Goal: Find specific page/section: Find specific page/section

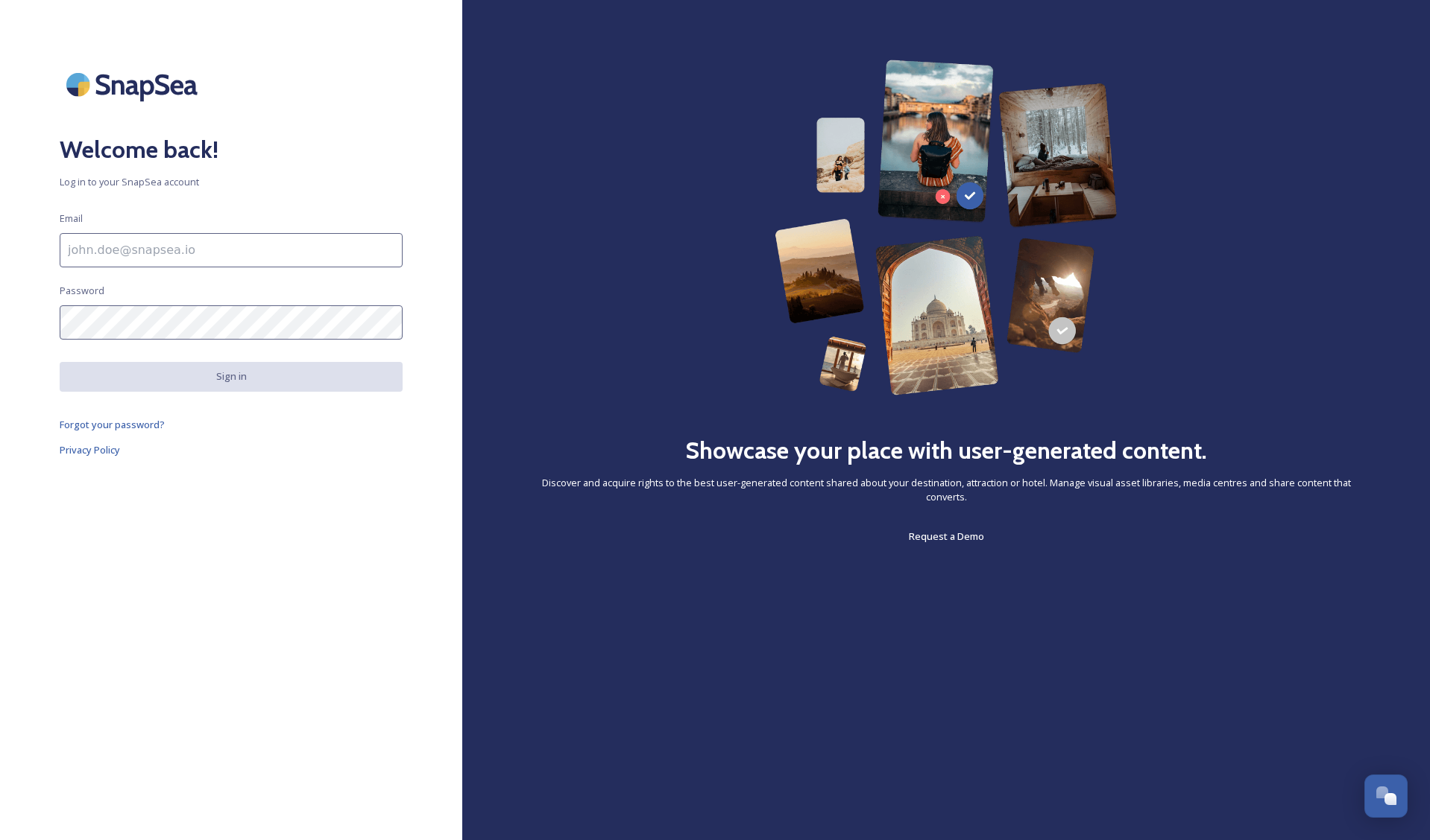
click at [156, 256] on input at bounding box center [231, 250] width 343 height 34
type input "[PERSON_NAME][EMAIL_ADDRESS][PERSON_NAME][DOMAIN_NAME][US_STATE]"
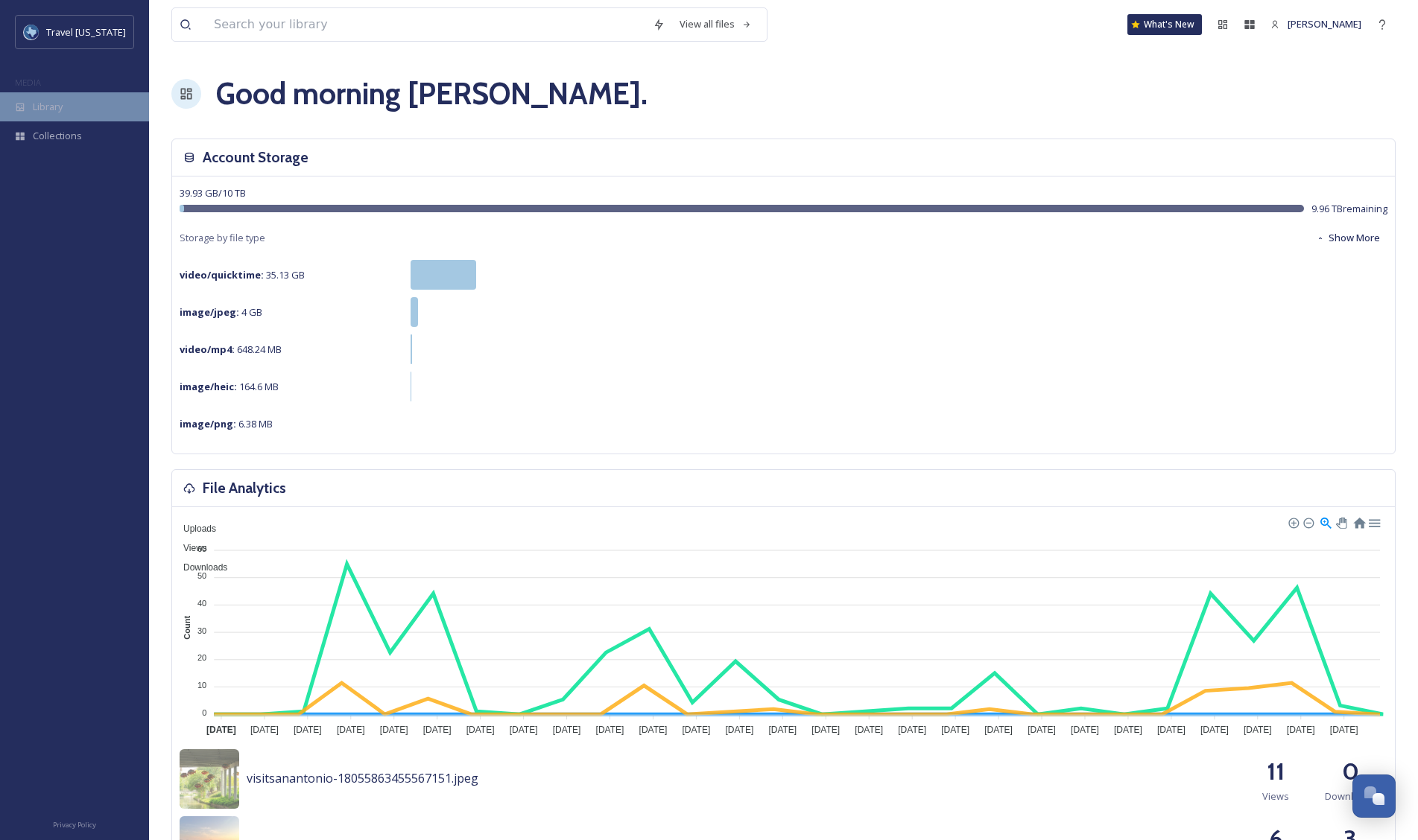
click at [42, 105] on span "Library" at bounding box center [48, 106] width 30 height 14
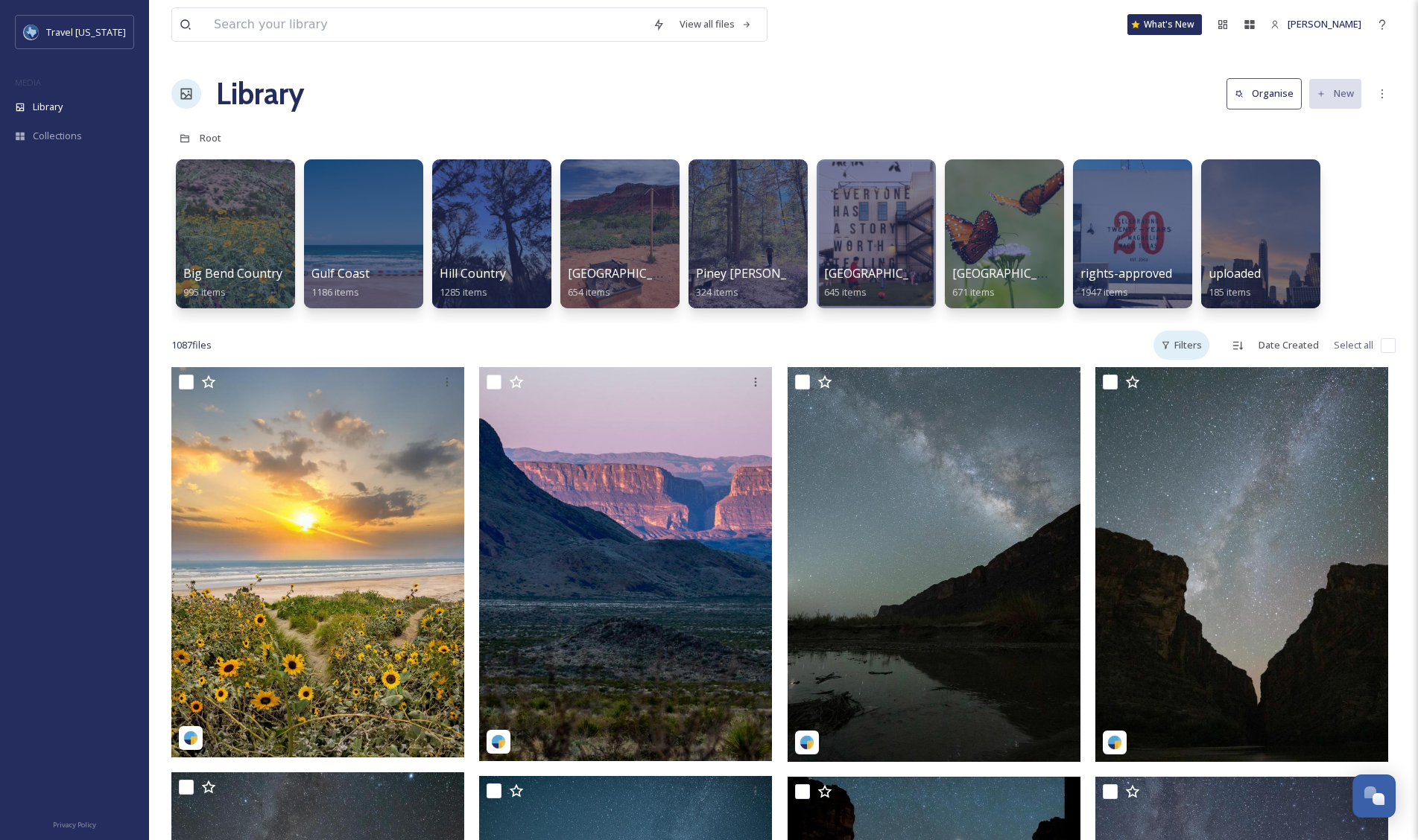
click at [1191, 347] on div "Filters" at bounding box center [1181, 345] width 56 height 29
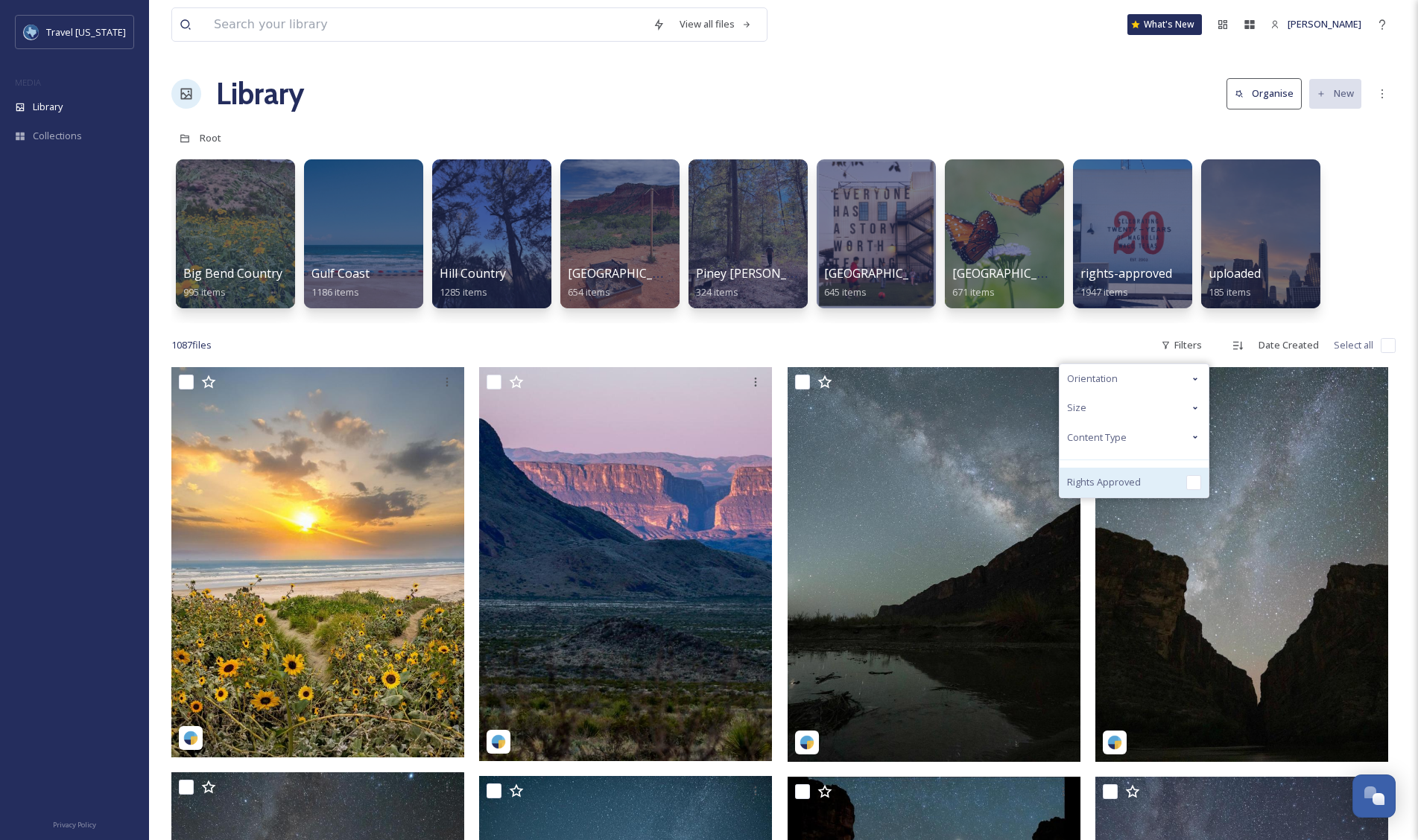
click at [1200, 482] on input "checkbox" at bounding box center [1193, 483] width 15 height 15
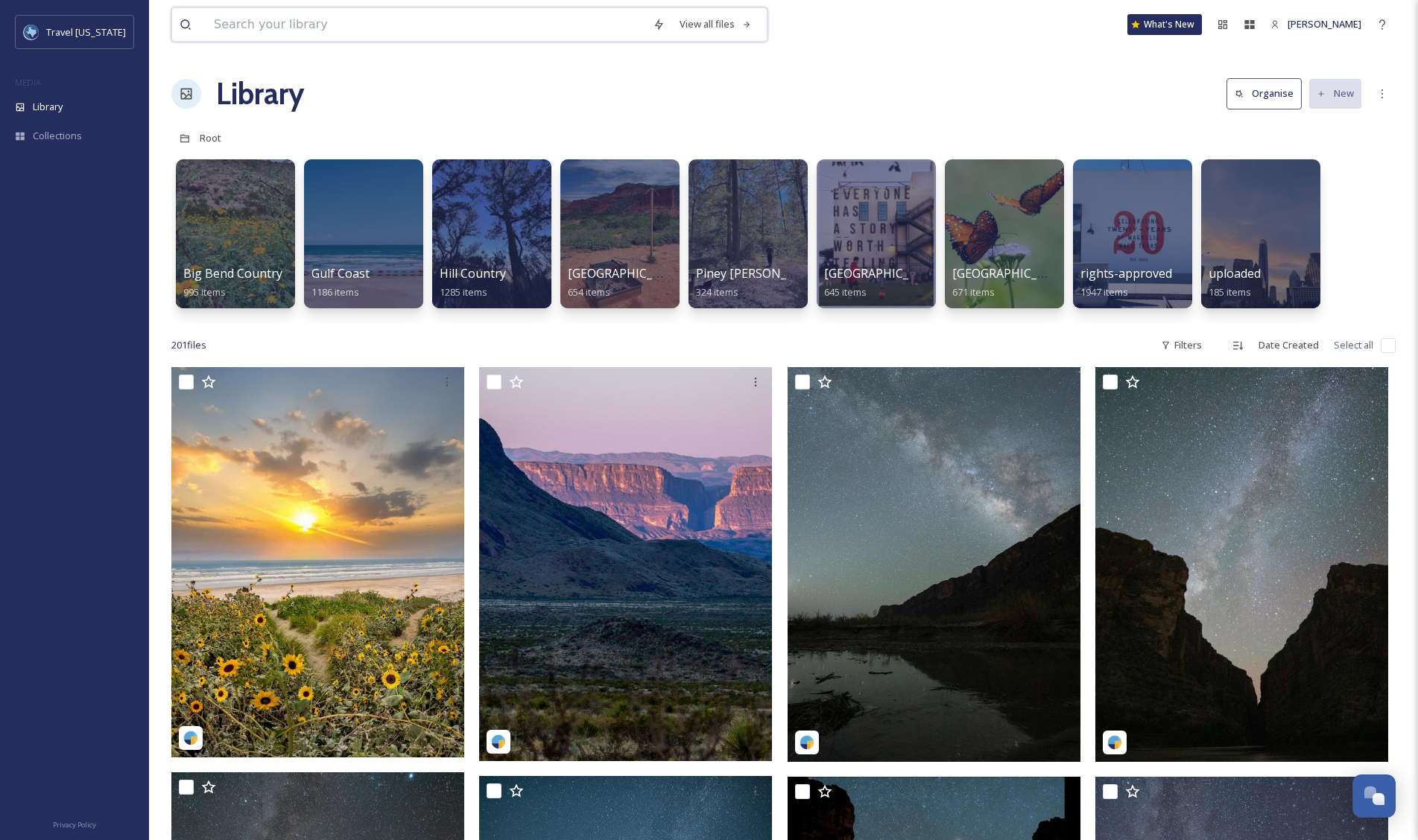
click at [324, 28] on input at bounding box center [425, 24] width 439 height 33
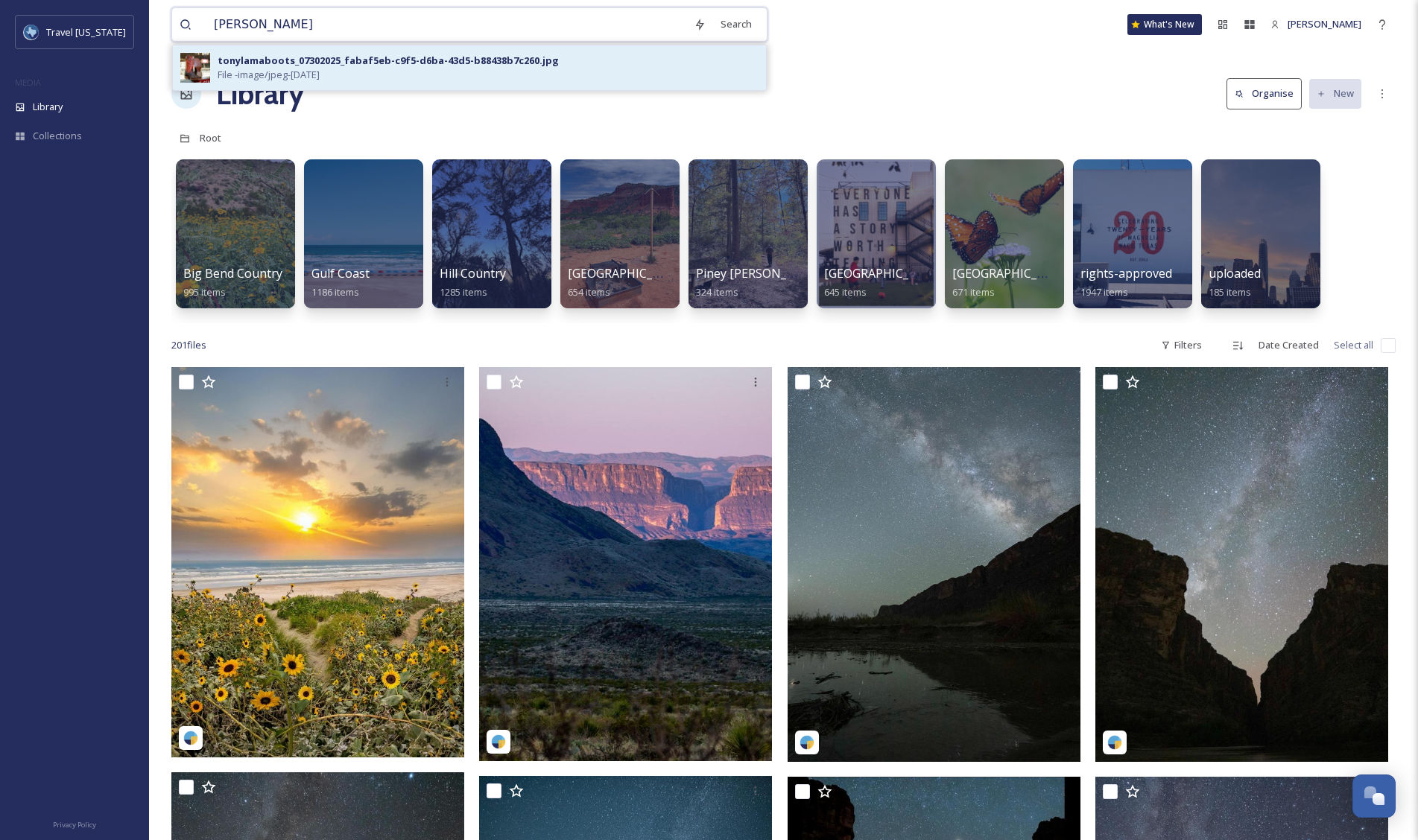
type input "[PERSON_NAME]"
click at [287, 72] on span "File - image/jpeg - [DATE]" at bounding box center [268, 75] width 102 height 14
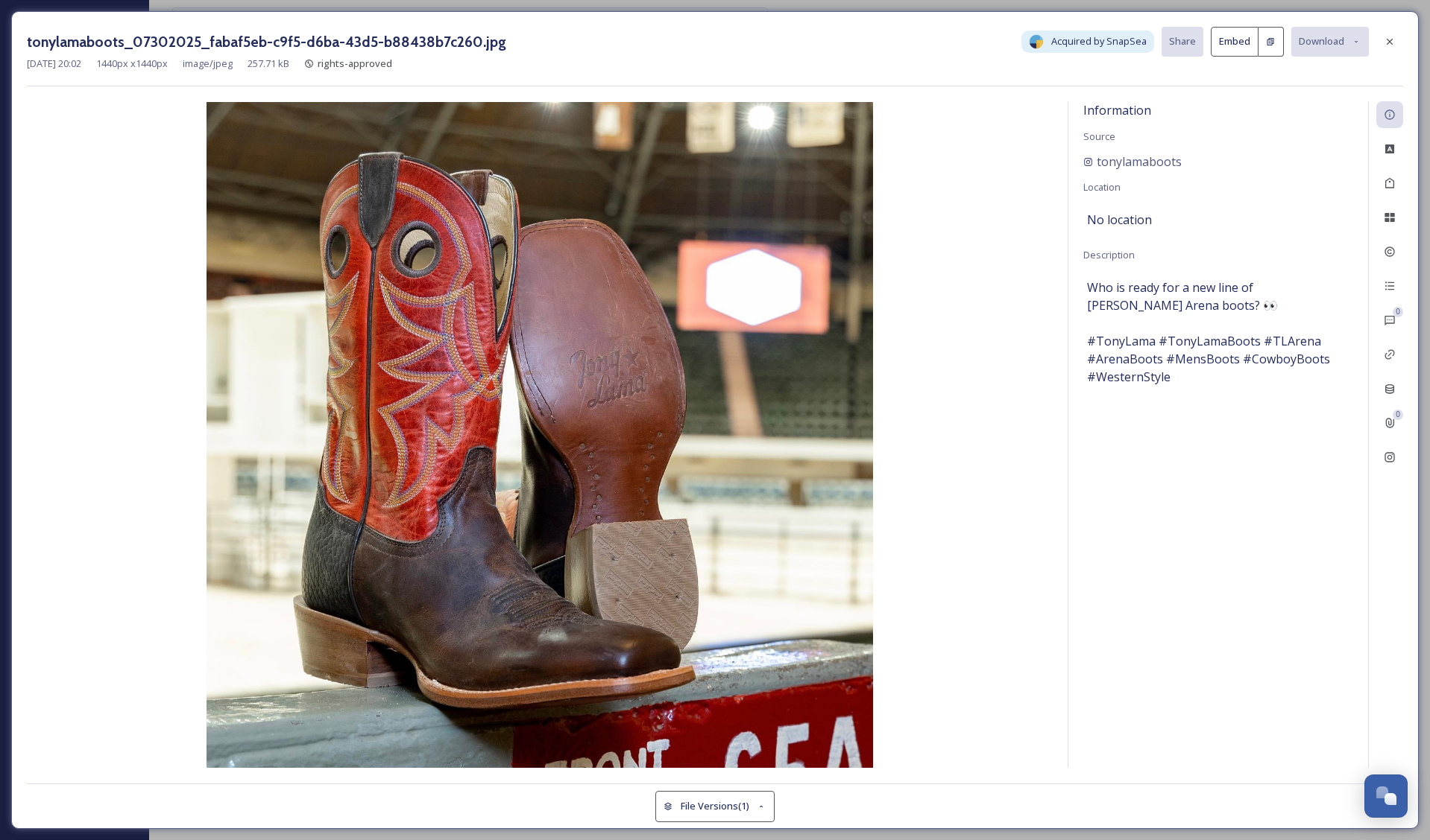
click at [1000, 596] on img at bounding box center [540, 434] width 1026 height 666
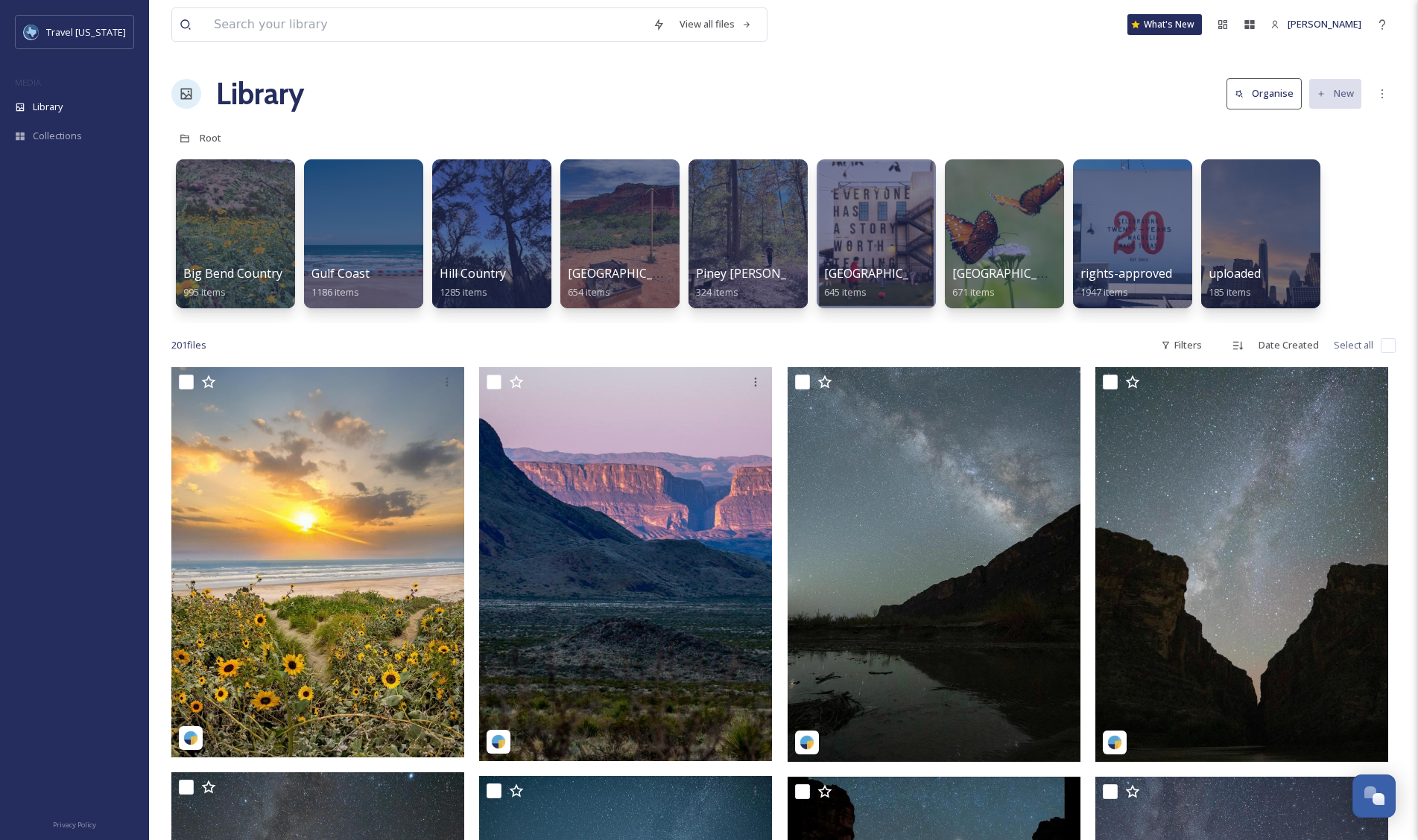
click at [860, 72] on div "Library Organise New" at bounding box center [783, 94] width 1224 height 45
click at [279, 29] on input at bounding box center [425, 24] width 439 height 33
click at [236, 21] on input "Buccees" at bounding box center [446, 24] width 480 height 33
type input "Bucees"
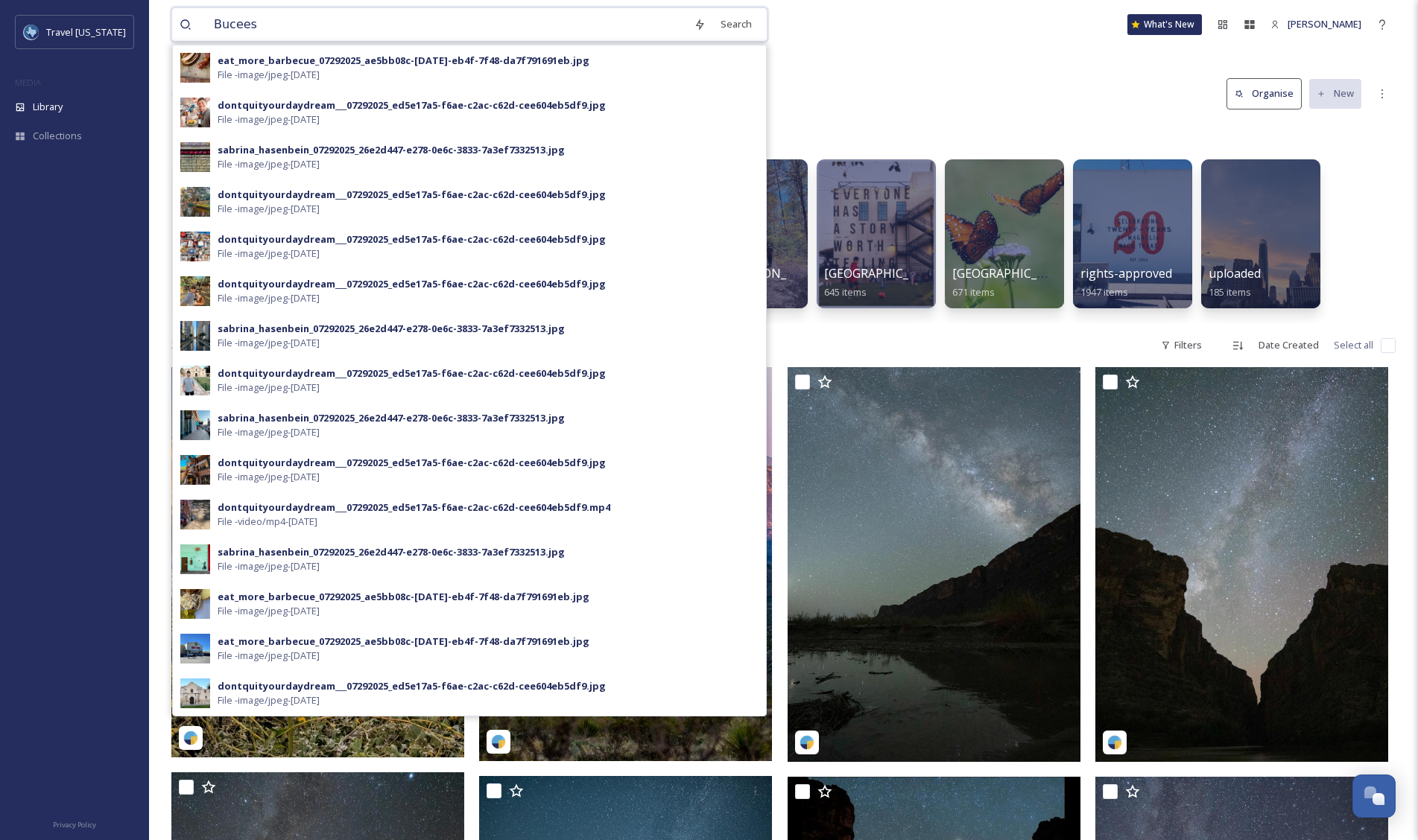
click at [275, 27] on input "Bucees" at bounding box center [446, 24] width 480 height 33
click at [721, 28] on div "Search Press Enter to search" at bounding box center [727, 23] width 63 height 29
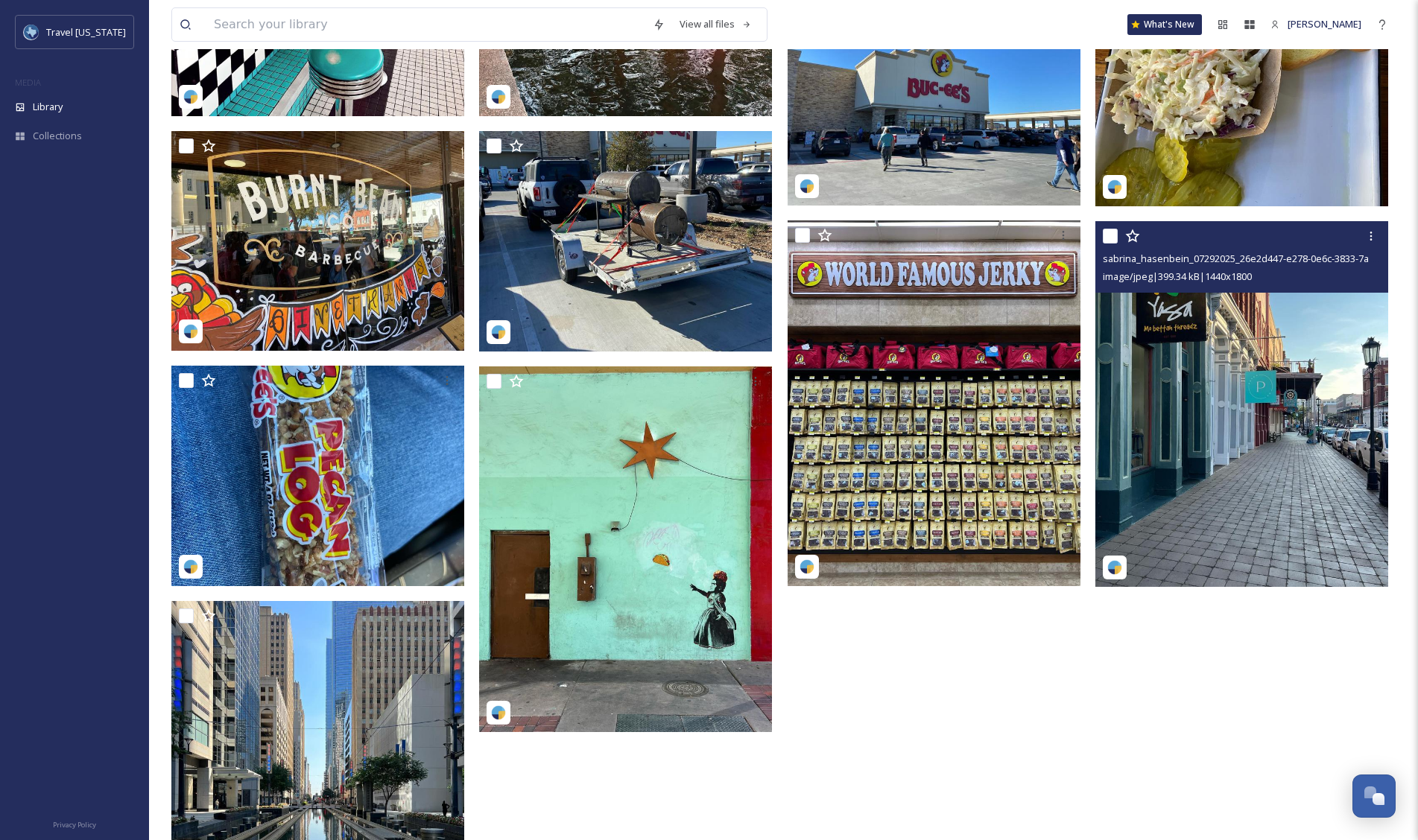
scroll to position [1346, 0]
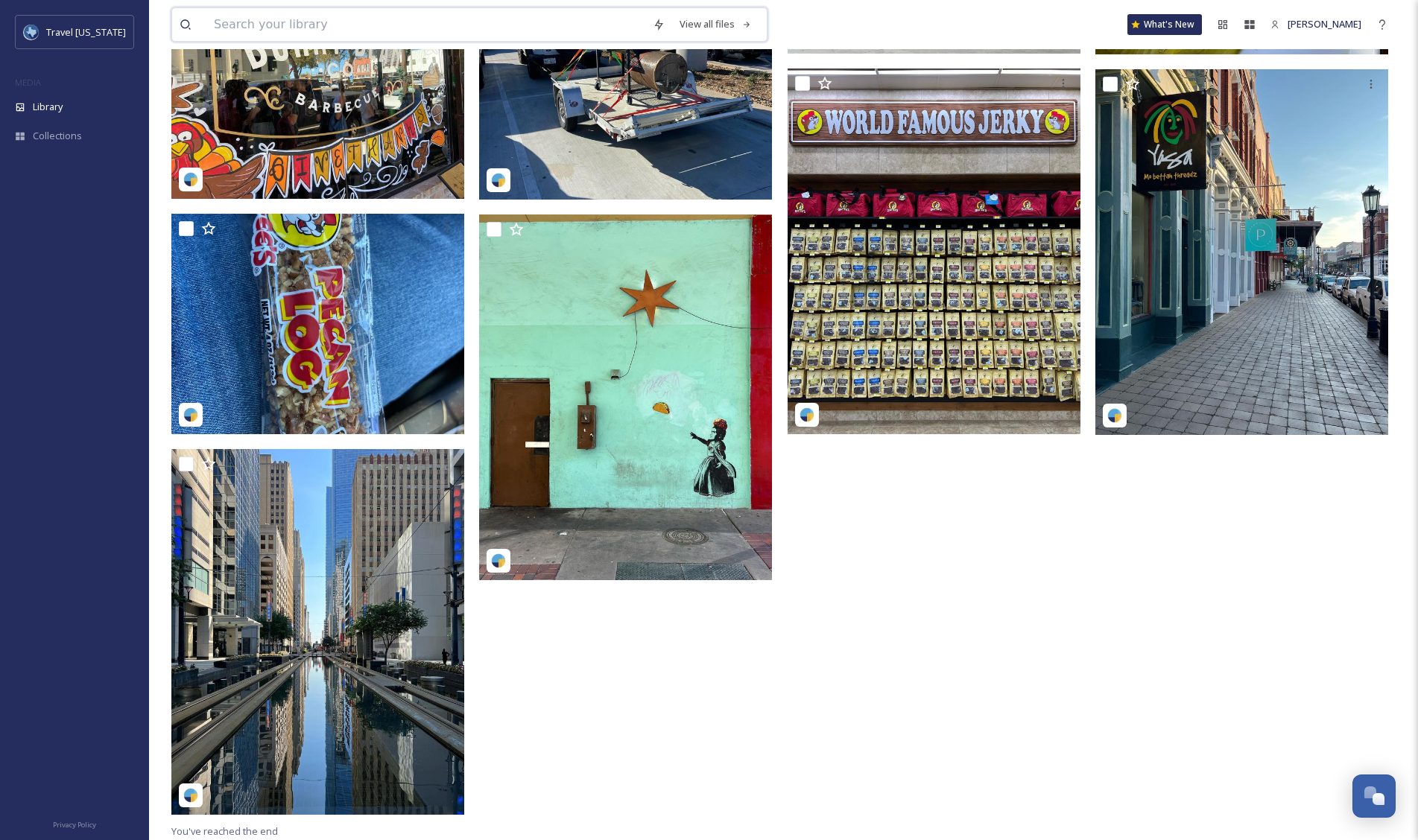
click at [351, 28] on input at bounding box center [425, 24] width 439 height 33
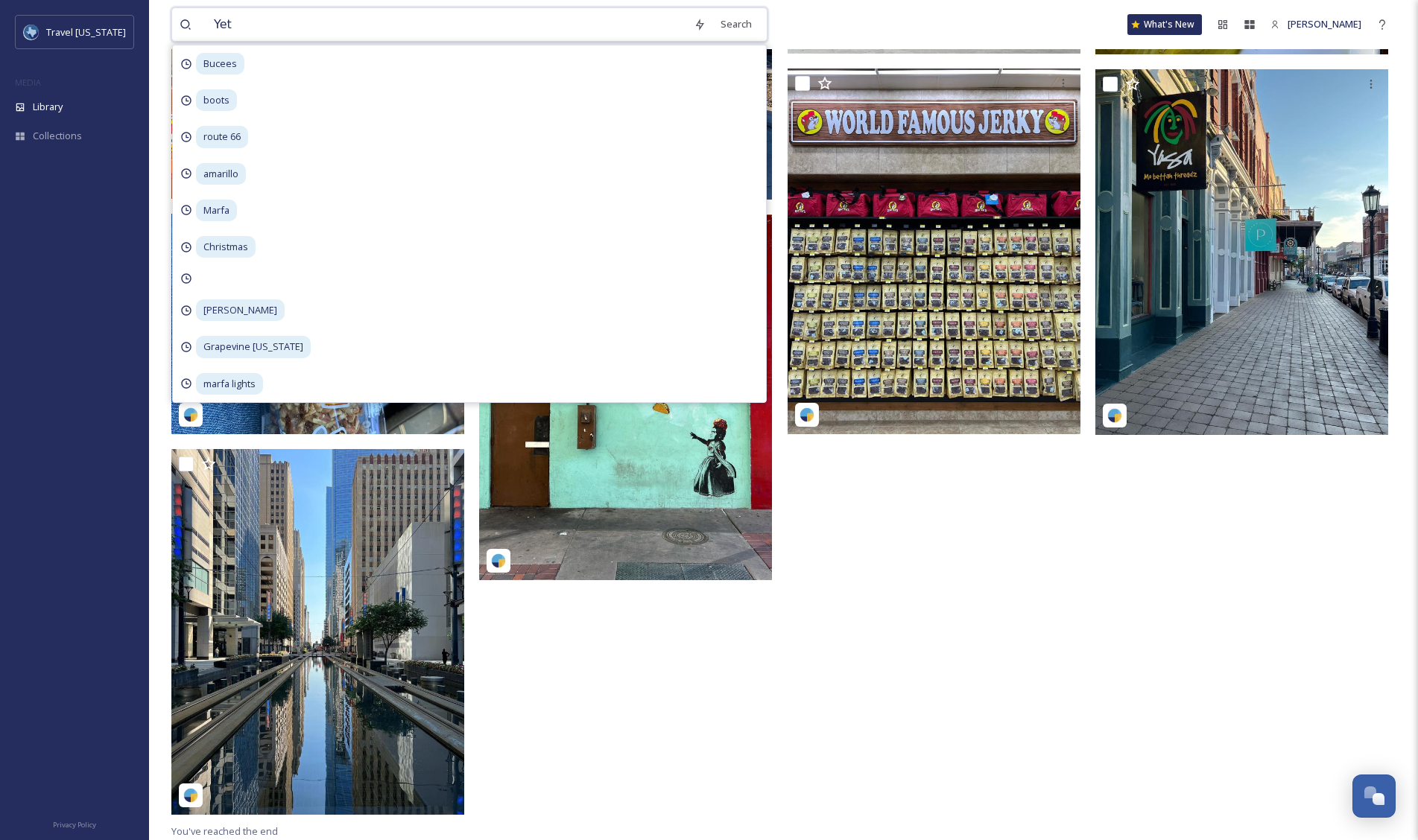
type input "Yeti"
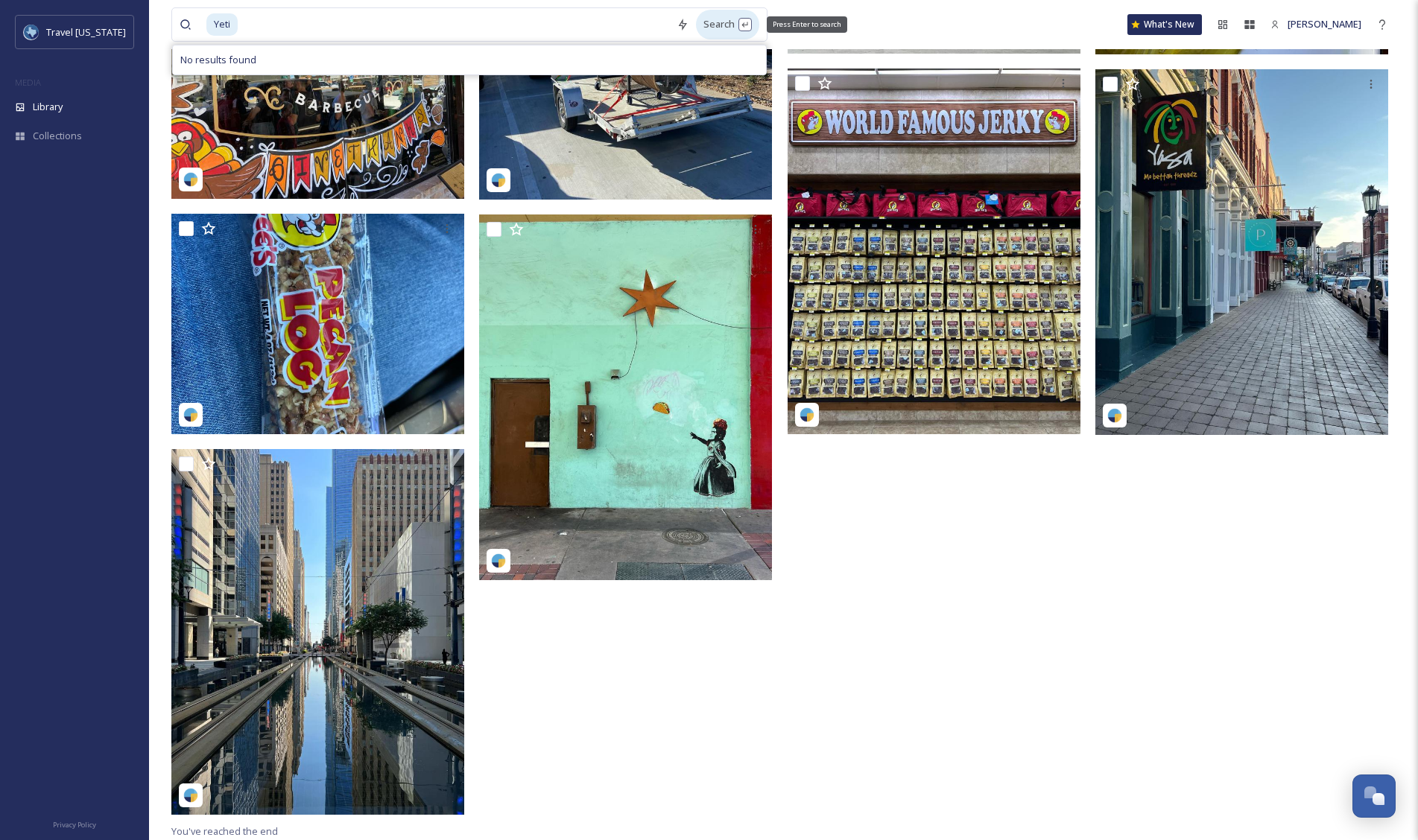
click at [718, 27] on div "Search Press Enter to search" at bounding box center [727, 23] width 63 height 29
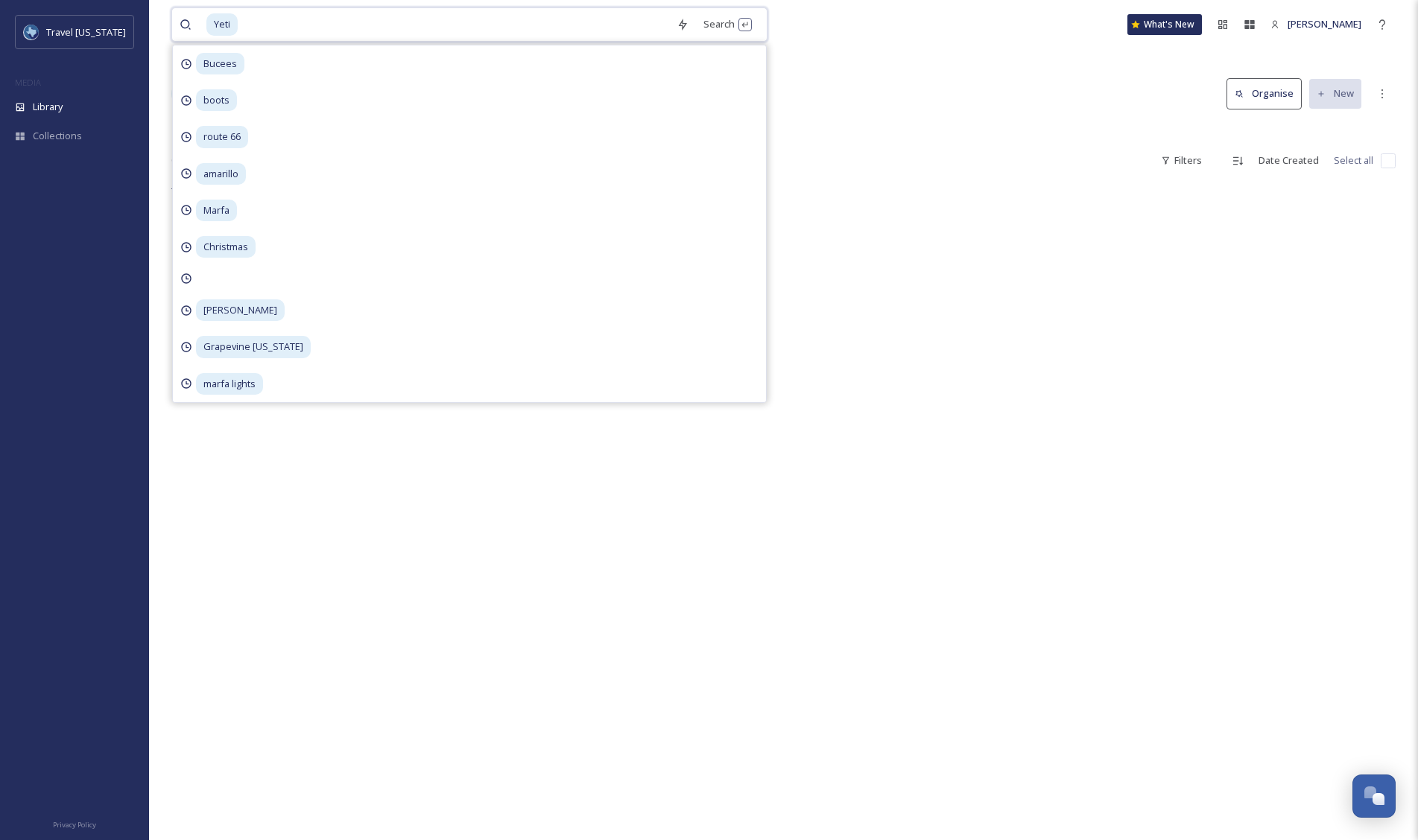
click at [282, 28] on input at bounding box center [454, 24] width 430 height 33
type input "Y"
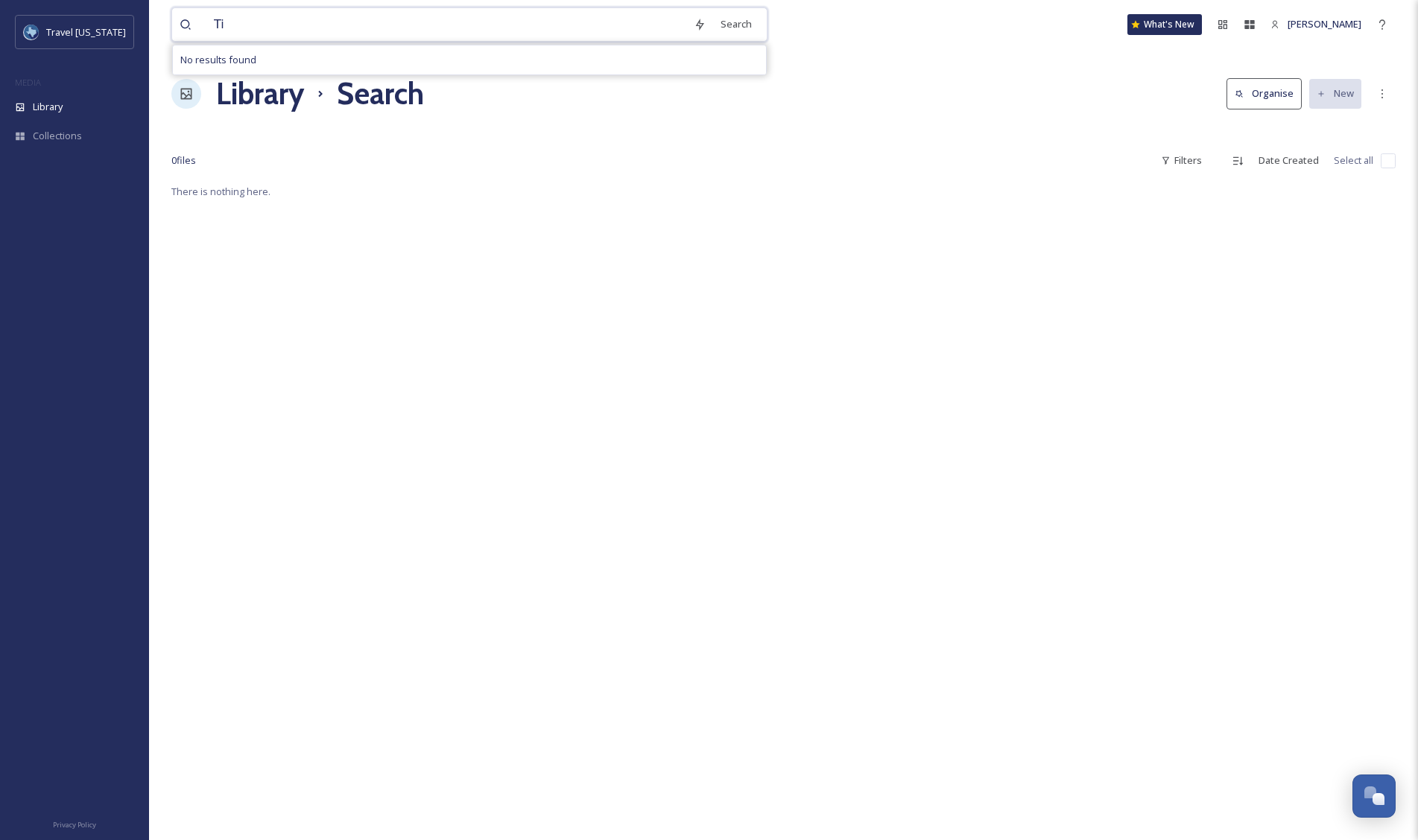
type input "T"
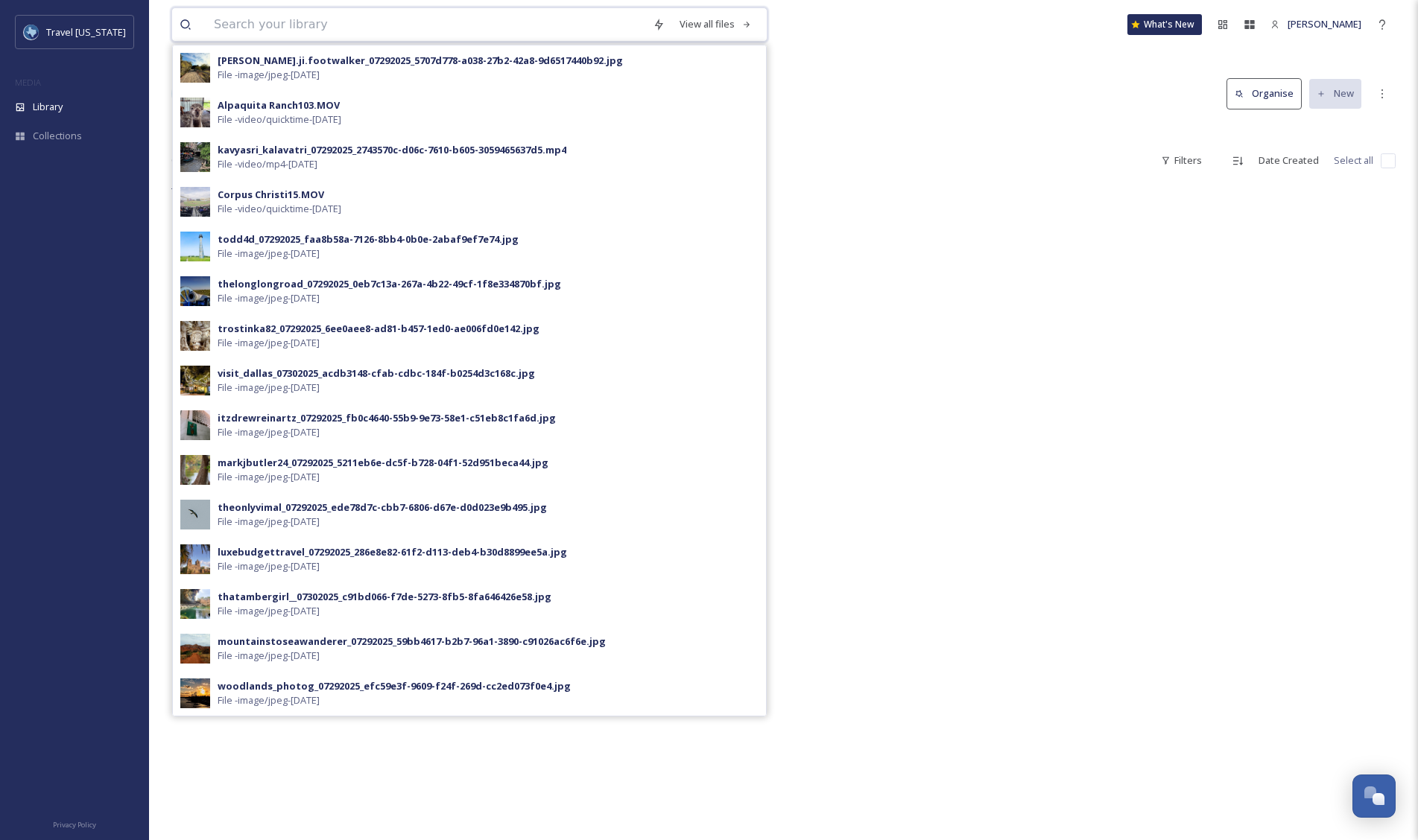
click at [257, 20] on input at bounding box center [425, 24] width 439 height 33
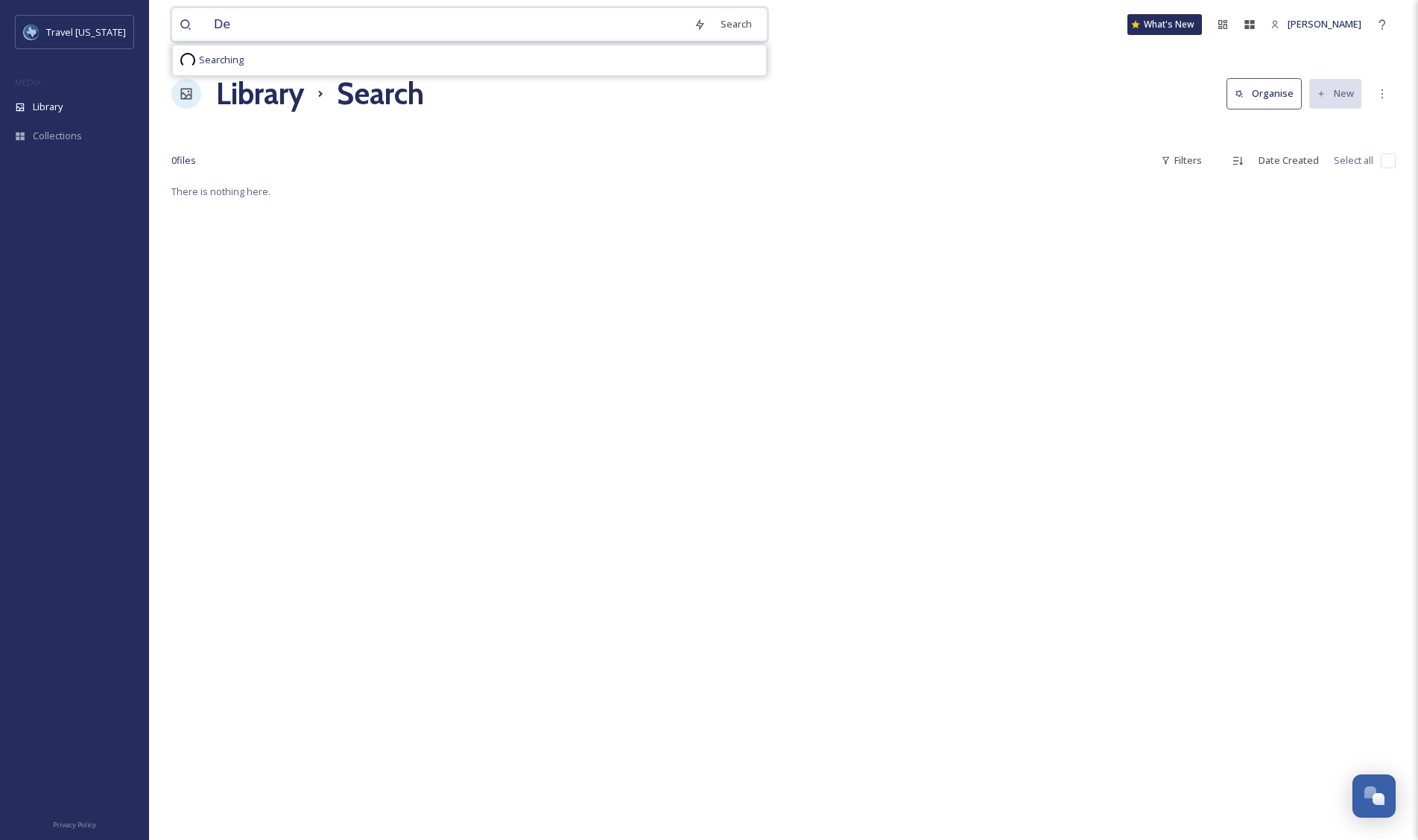
type input "D"
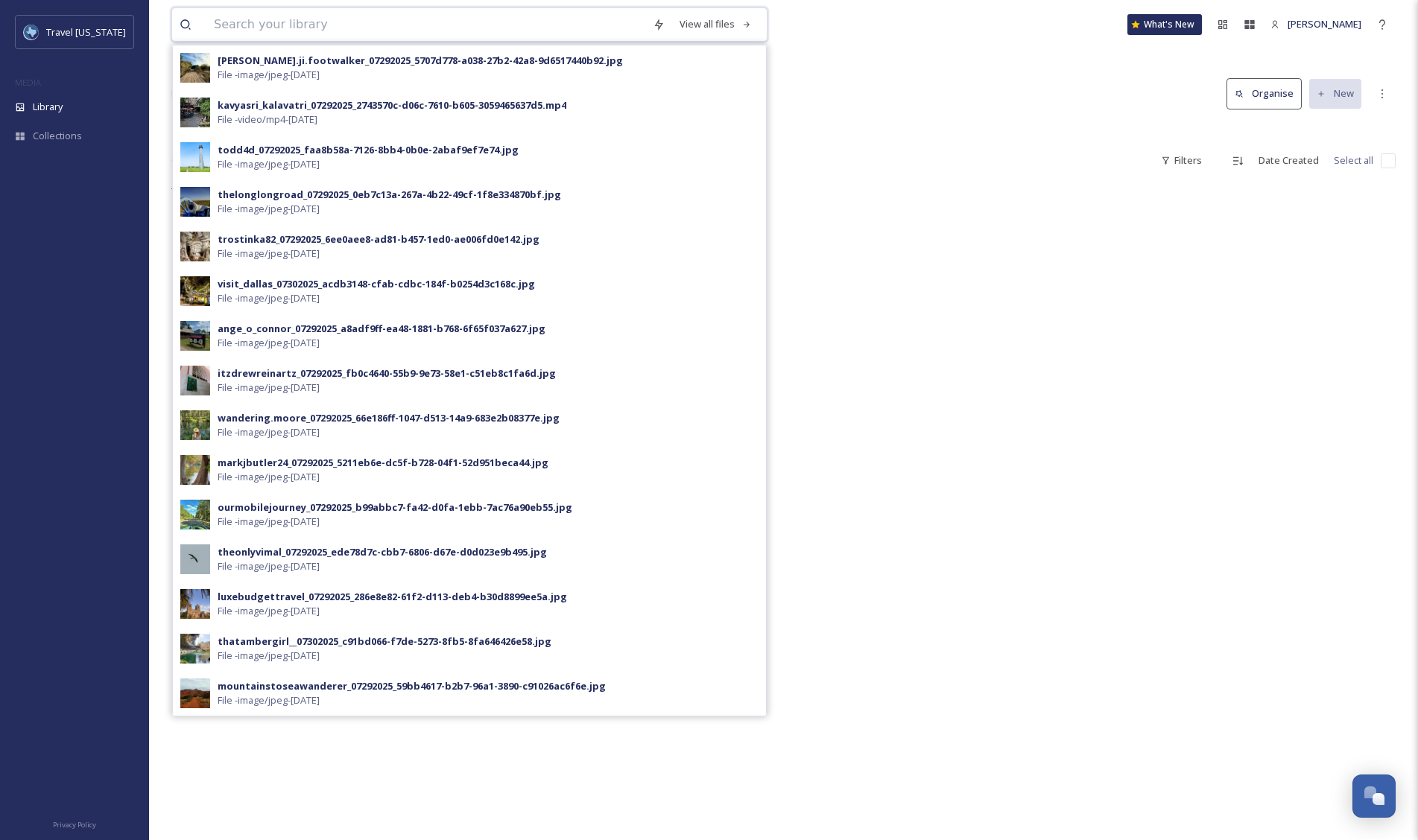
click at [306, 28] on input at bounding box center [425, 24] width 439 height 33
type input "[PERSON_NAME]"
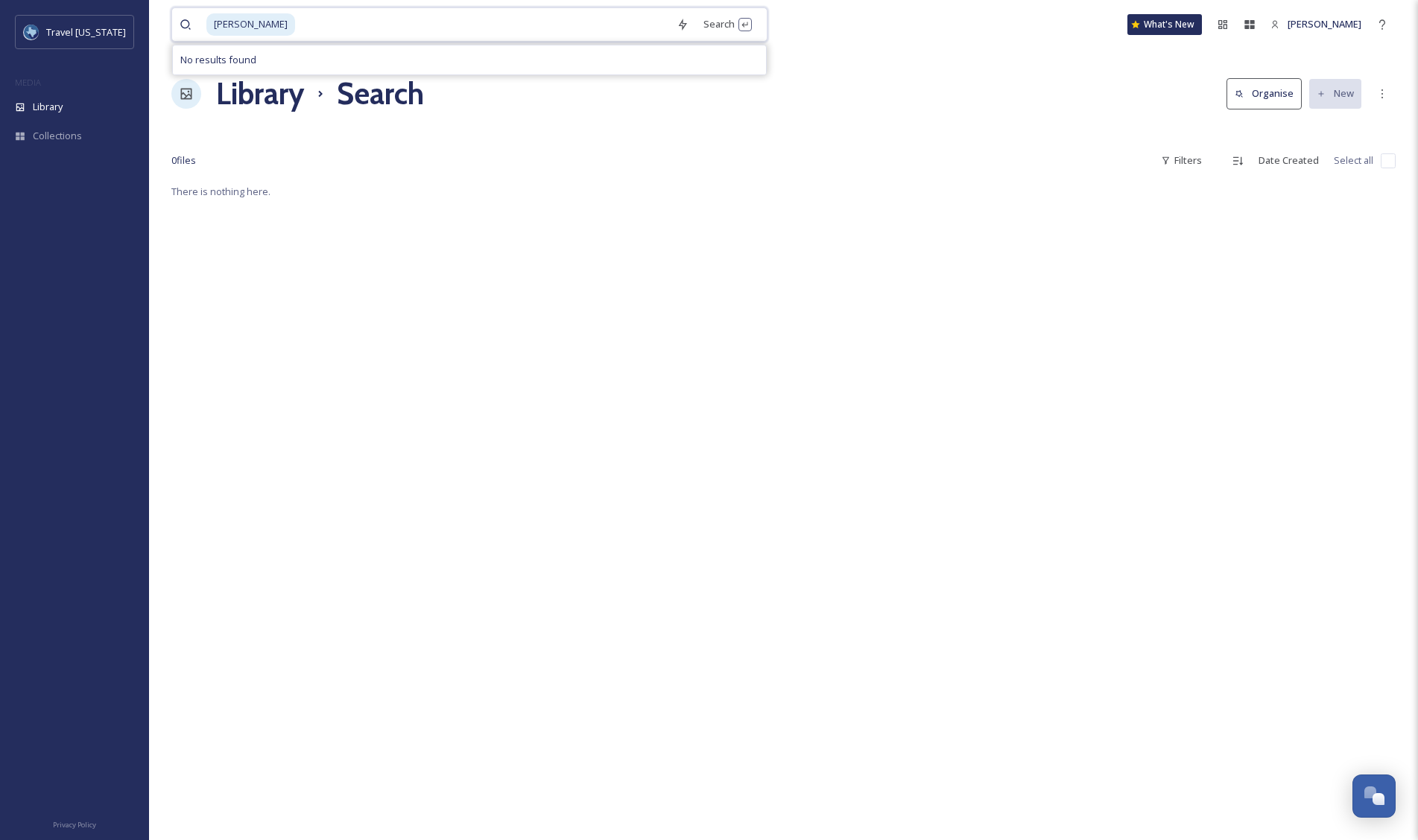
drag, startPoint x: 300, startPoint y: 23, endPoint x: 273, endPoint y: 21, distance: 27.1
click at [273, 21] on div "[PERSON_NAME]" at bounding box center [437, 24] width 462 height 33
type input "K"
type input "Shiner"
